Goal: Task Accomplishment & Management: Manage account settings

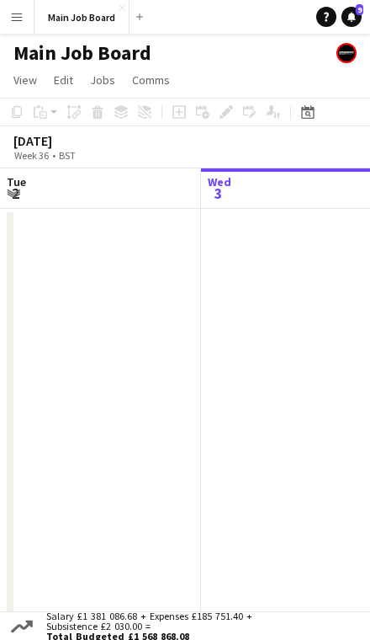
click at [313, 109] on icon at bounding box center [307, 111] width 13 height 13
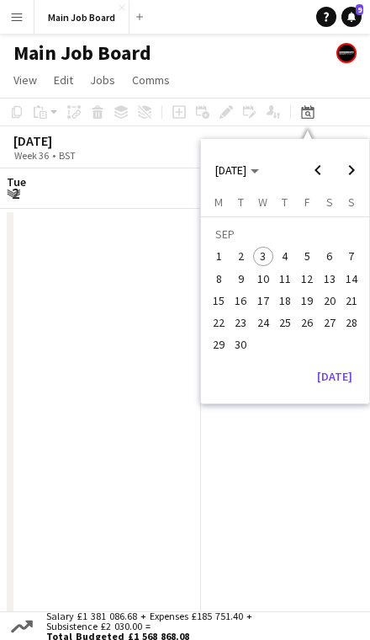
click at [228, 321] on span "22" at bounding box center [219, 322] width 20 height 20
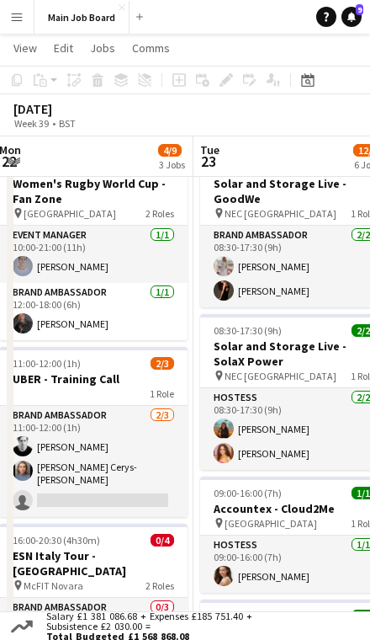
scroll to position [0, 577]
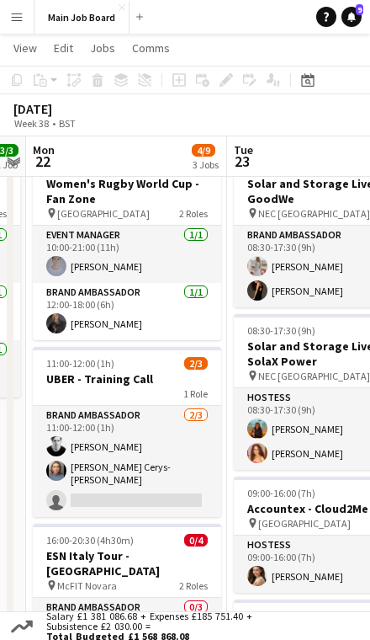
click at [163, 477] on app-card-role "Brand Ambassador [DATE] 11:00-12:00 (1h) [PERSON_NAME] [PERSON_NAME] Cerys- [PE…" at bounding box center [127, 461] width 188 height 111
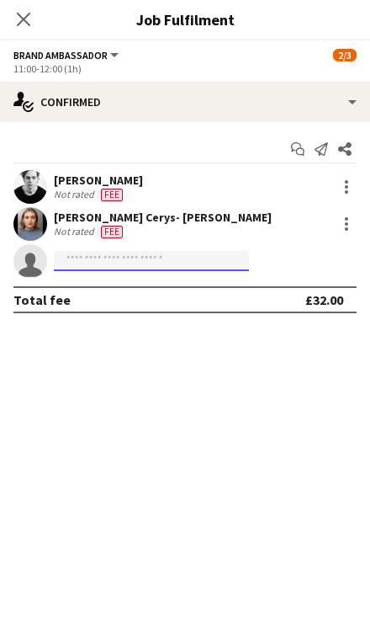
click at [197, 270] on input at bounding box center [151, 261] width 195 height 20
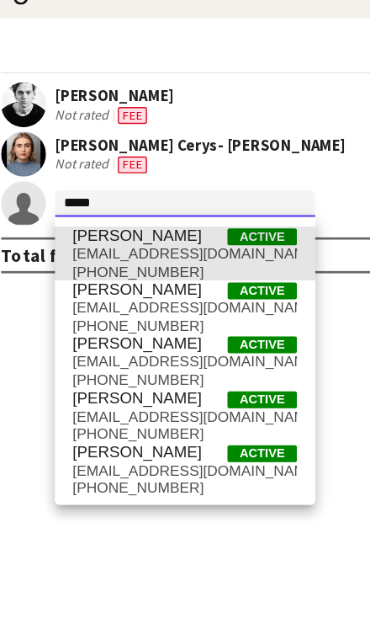
type input "*****"
click at [163, 278] on span "[PERSON_NAME] Active" at bounding box center [151, 285] width 168 height 14
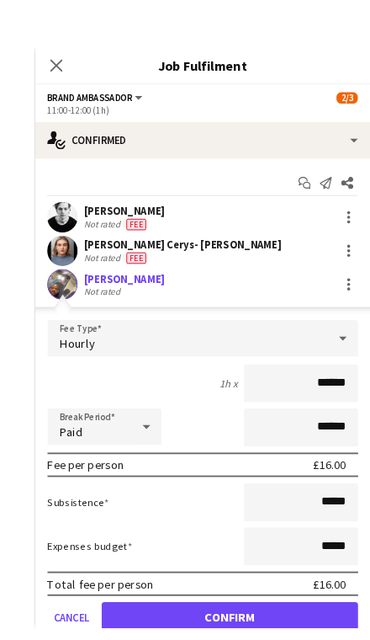
scroll to position [59, 0]
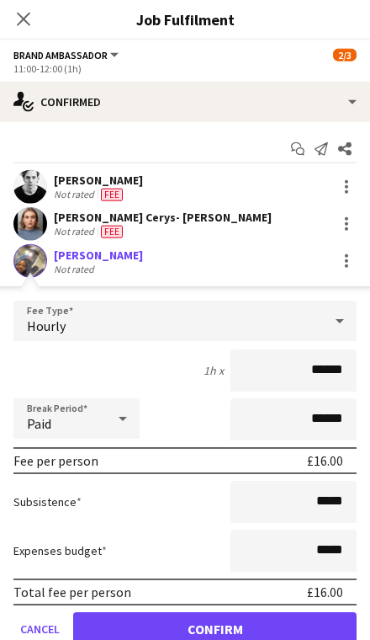
click at [322, 624] on button "Confirm" at bounding box center [215, 629] width 284 height 34
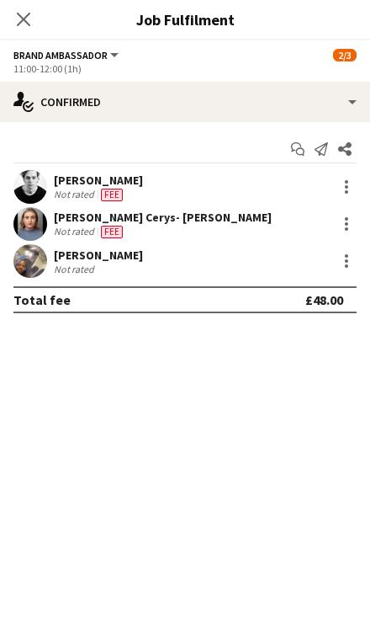
click at [354, 217] on div at bounding box center [347, 224] width 20 height 20
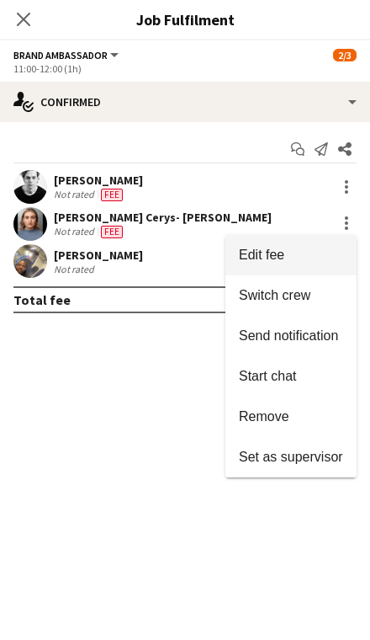
click at [308, 257] on span "Edit fee" at bounding box center [291, 254] width 104 height 15
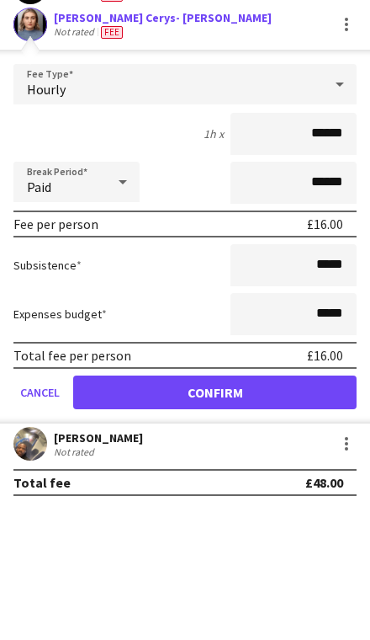
scroll to position [72, 0]
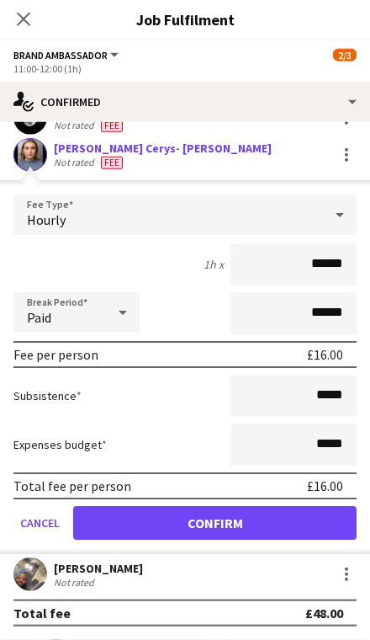
click at [277, 527] on button "Confirm" at bounding box center [215, 523] width 284 height 34
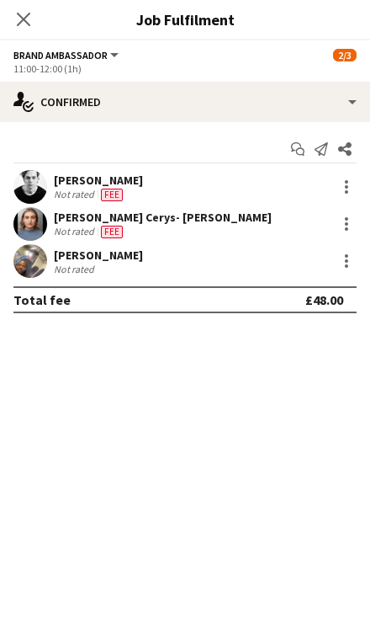
scroll to position [0, 0]
click at [32, 24] on app-icon "Close pop-in" at bounding box center [23, 19] width 20 height 20
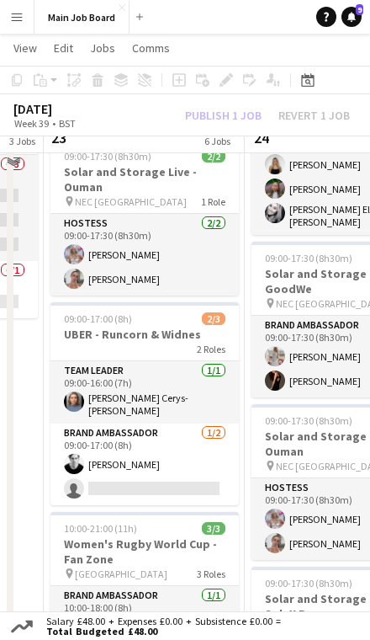
scroll to position [521, 0]
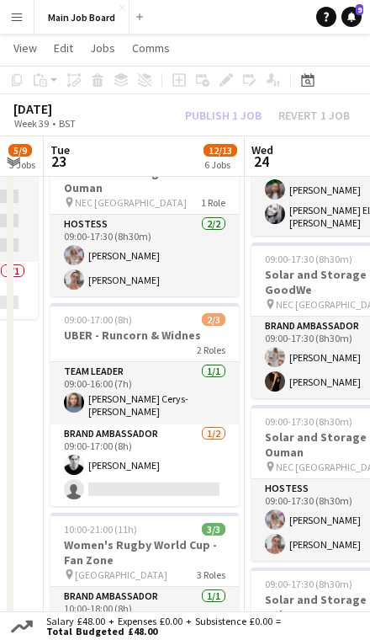
click at [183, 470] on app-card-role "Brand Ambassador [DATE] 09:00-17:00 (8h) [PERSON_NAME] single-neutral-actions" at bounding box center [144, 465] width 188 height 82
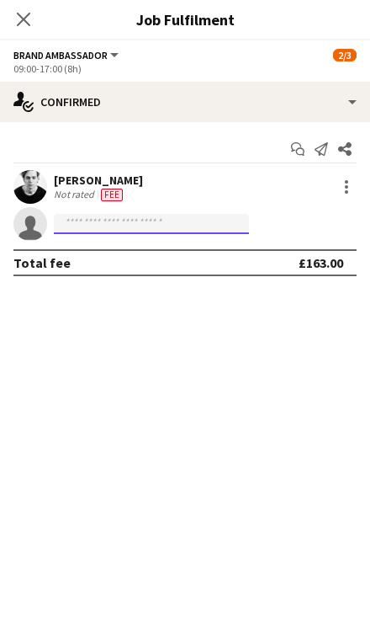
click at [198, 231] on input at bounding box center [151, 224] width 195 height 20
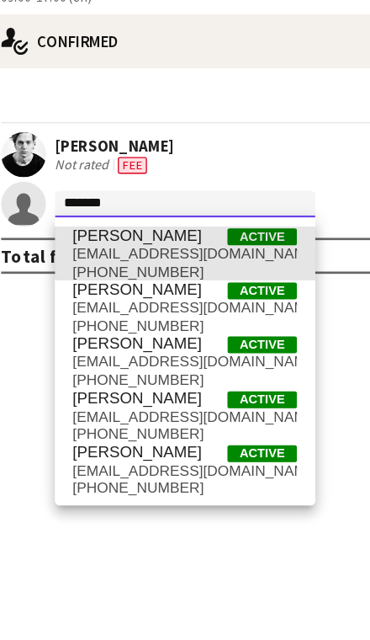
type input "******"
click at [160, 241] on span "[PERSON_NAME] Active" at bounding box center [151, 248] width 168 height 14
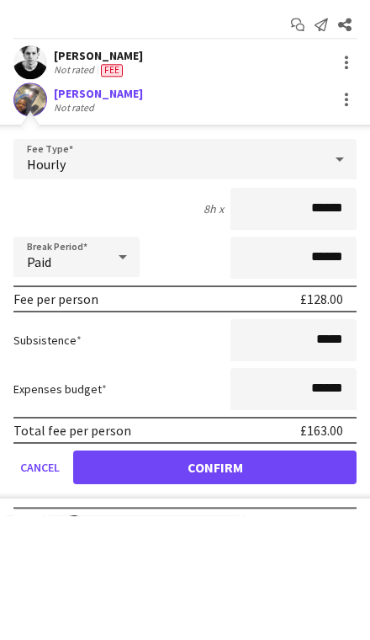
scroll to position [645, 0]
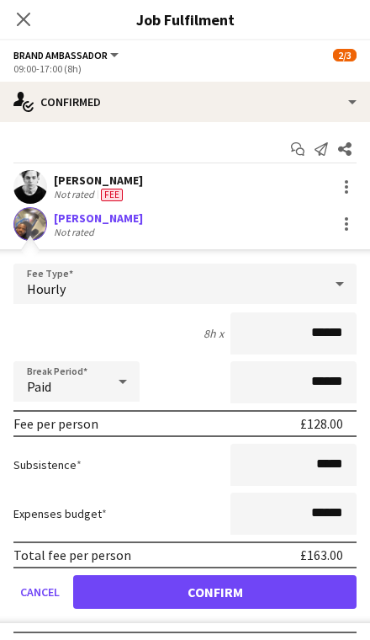
click at [254, 600] on button "Confirm" at bounding box center [215, 592] width 284 height 34
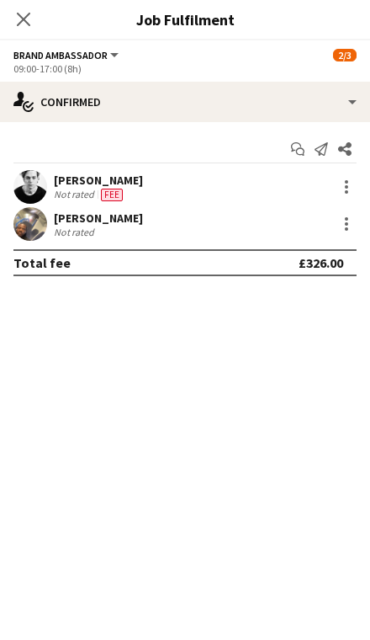
click at [345, 186] on div at bounding box center [346, 186] width 3 height 3
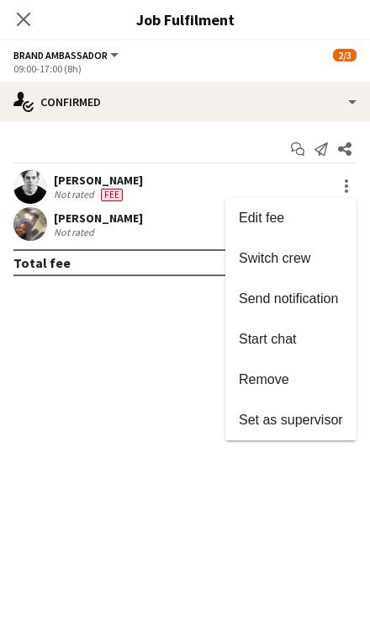
click at [284, 212] on span "Edit fee" at bounding box center [261, 217] width 45 height 14
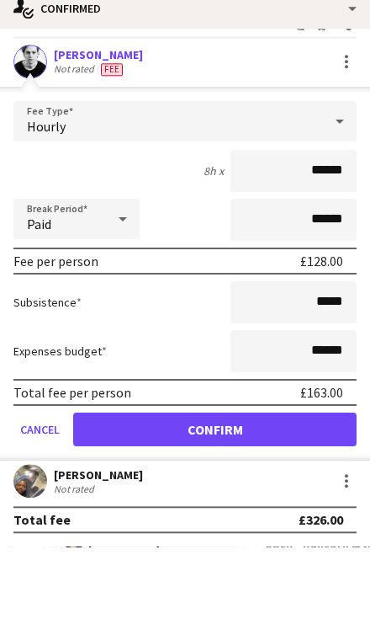
scroll to position [35, 0]
click at [291, 523] on button "Confirm" at bounding box center [215, 523] width 284 height 34
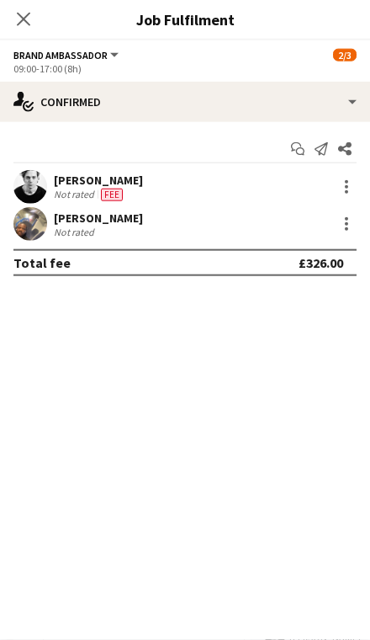
scroll to position [739, 0]
click at [32, 19] on app-icon "Close pop-in" at bounding box center [23, 19] width 20 height 20
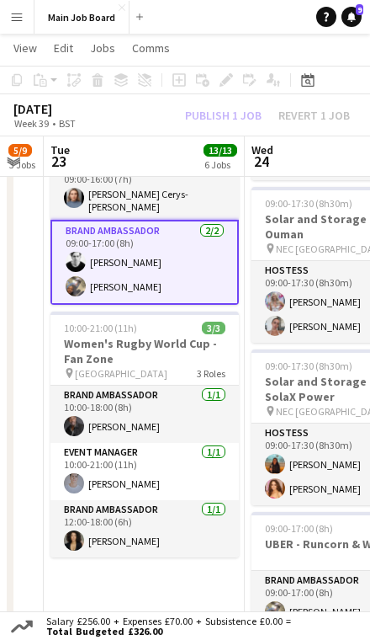
click at [234, 113] on div "Publish 1 job Revert 1 job" at bounding box center [267, 115] width 205 height 19
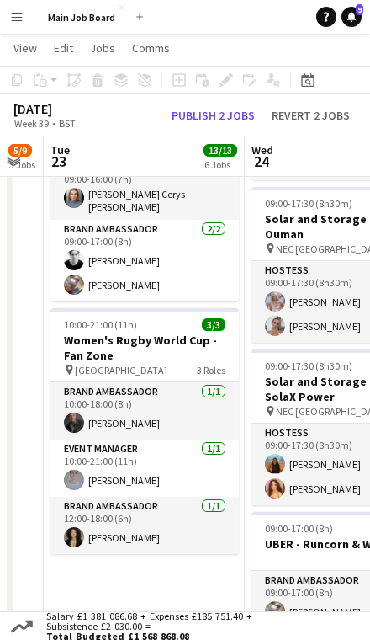
click at [241, 111] on button "Publish 2 jobs" at bounding box center [213, 115] width 97 height 19
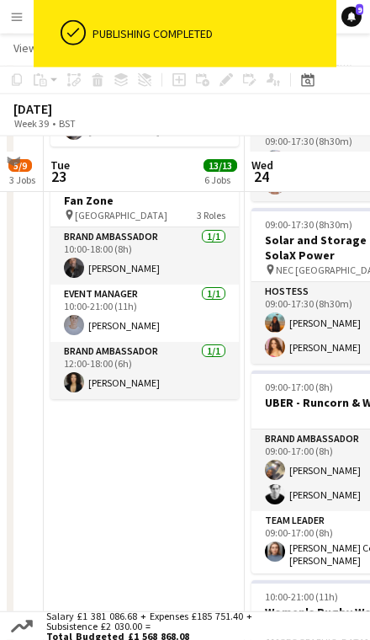
scroll to position [903, 0]
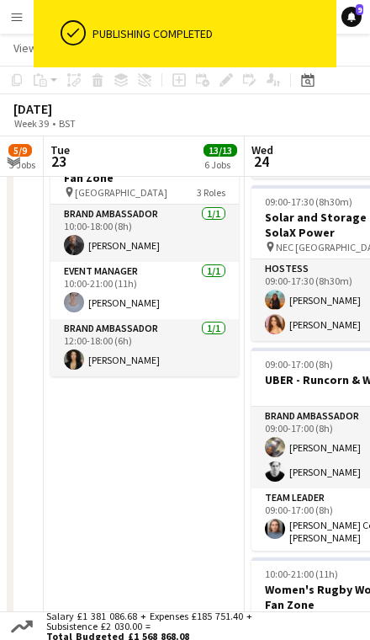
click at [319, 412] on app-card-role "Brand Ambassador [DATE] 09:00-17:00 (8h) [PERSON_NAME] [PERSON_NAME]" at bounding box center [346, 447] width 188 height 82
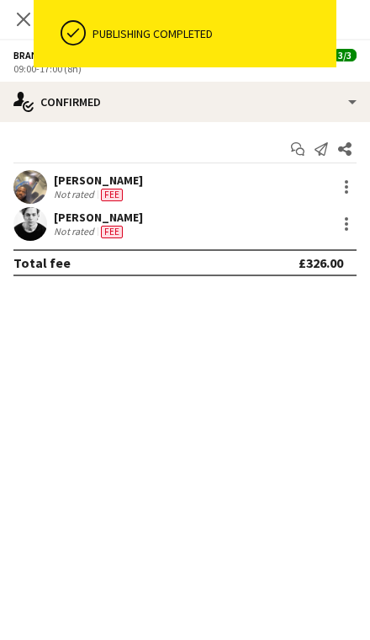
click at [13, 33] on div "Close pop-in" at bounding box center [23, 19] width 47 height 39
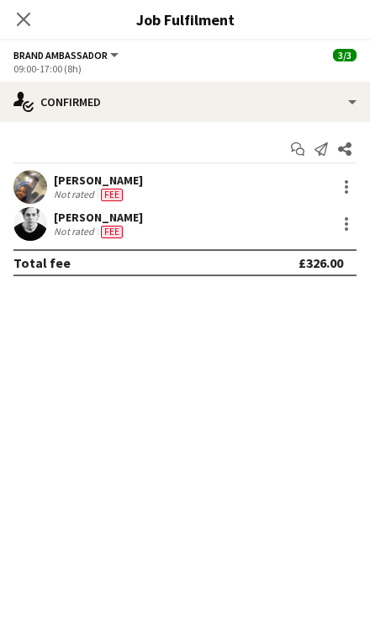
click at [26, 26] on icon "Close pop-in" at bounding box center [23, 19] width 13 height 13
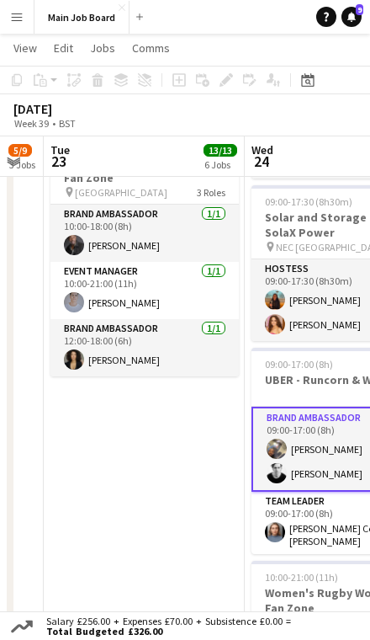
click at [327, 275] on app-card-role "Hostess [DATE] 09:00-17:30 (8h30m) [PERSON_NAME] [PERSON_NAME]" at bounding box center [346, 300] width 188 height 82
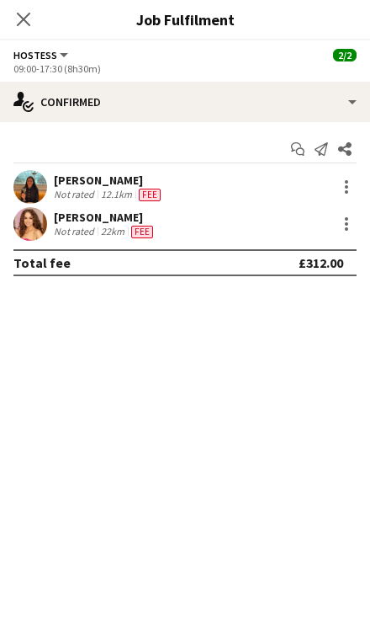
click at [30, 25] on icon at bounding box center [23, 19] width 13 height 13
